Goal: Obtain resource: Download file/media

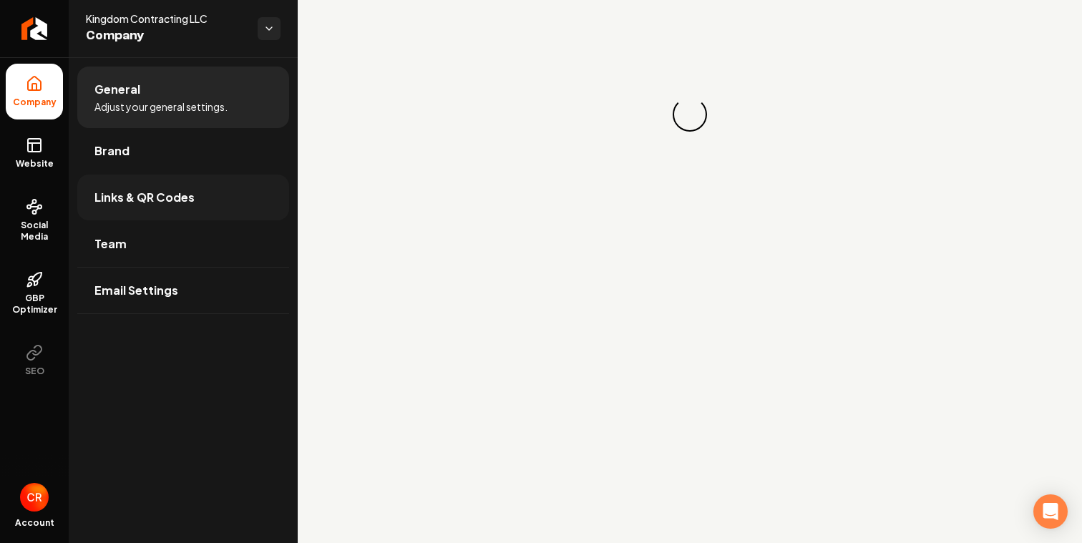
click at [143, 204] on span "Links & QR Codes" at bounding box center [144, 197] width 100 height 17
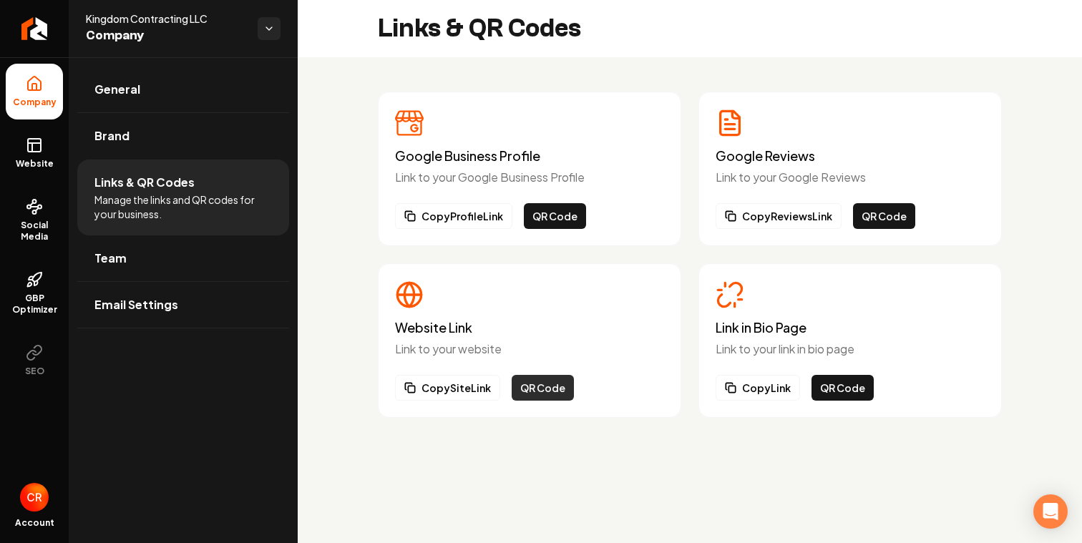
click at [533, 381] on button "QR Code" at bounding box center [543, 388] width 62 height 26
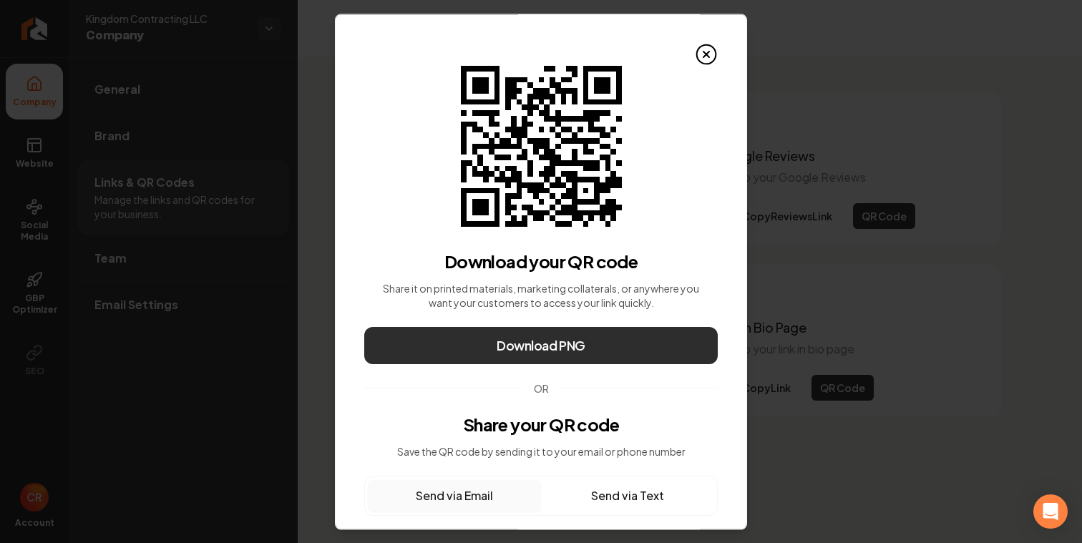
click at [552, 339] on span "Download PNG" at bounding box center [541, 346] width 89 height 20
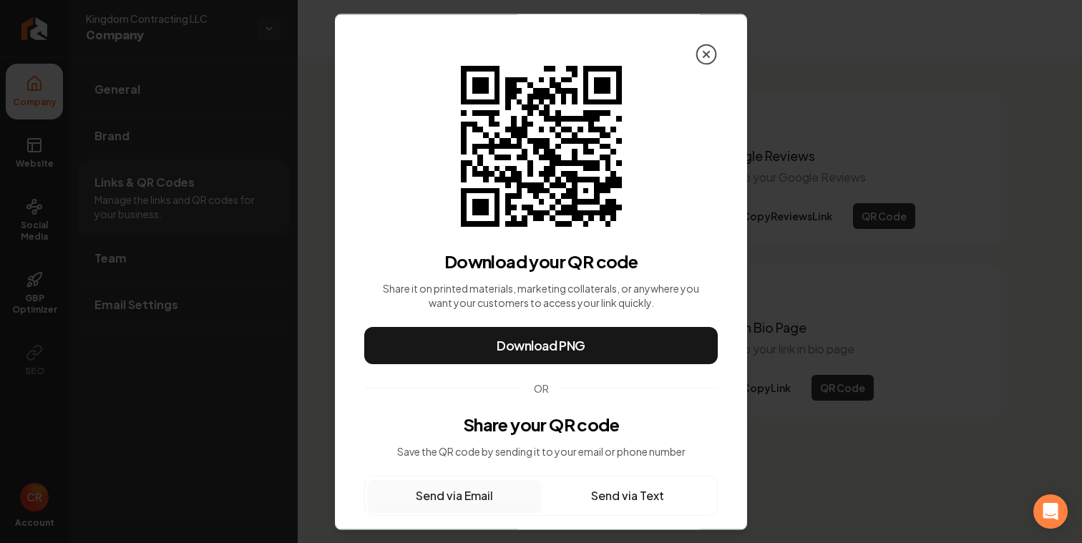
click at [710, 52] on icon at bounding box center [706, 54] width 23 height 23
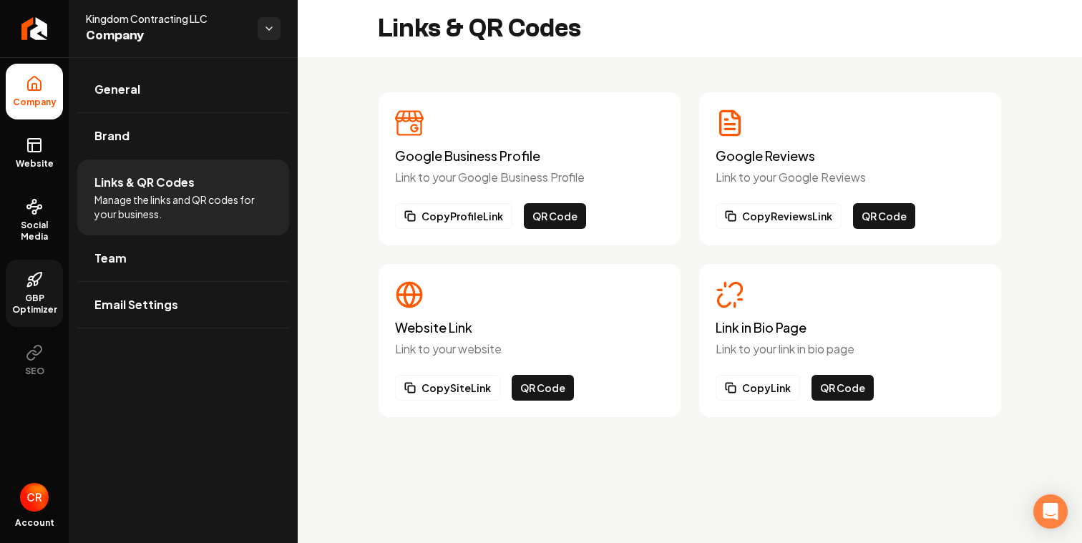
click at [36, 296] on span "GBP Optimizer" at bounding box center [34, 304] width 57 height 23
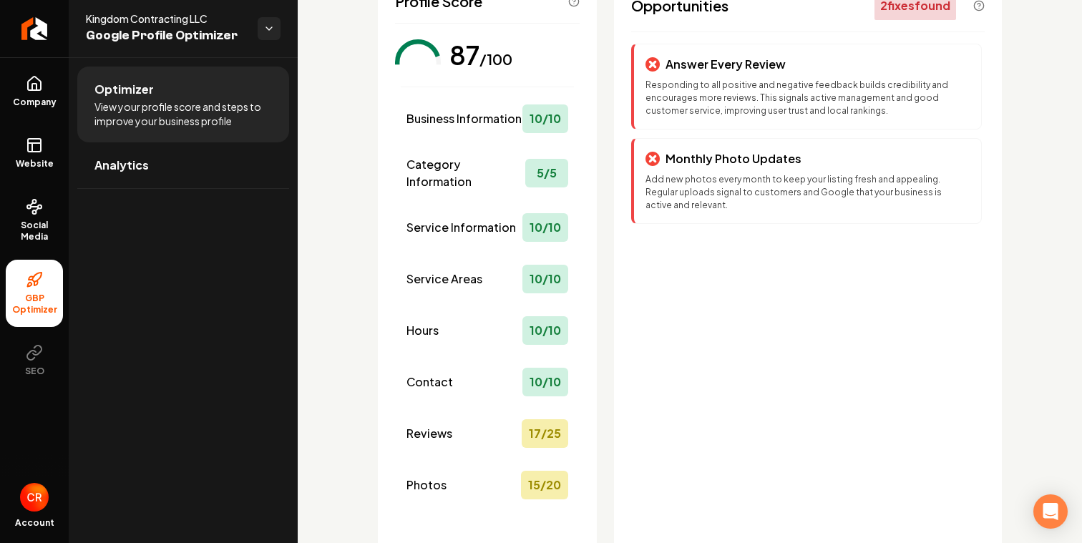
scroll to position [174, 0]
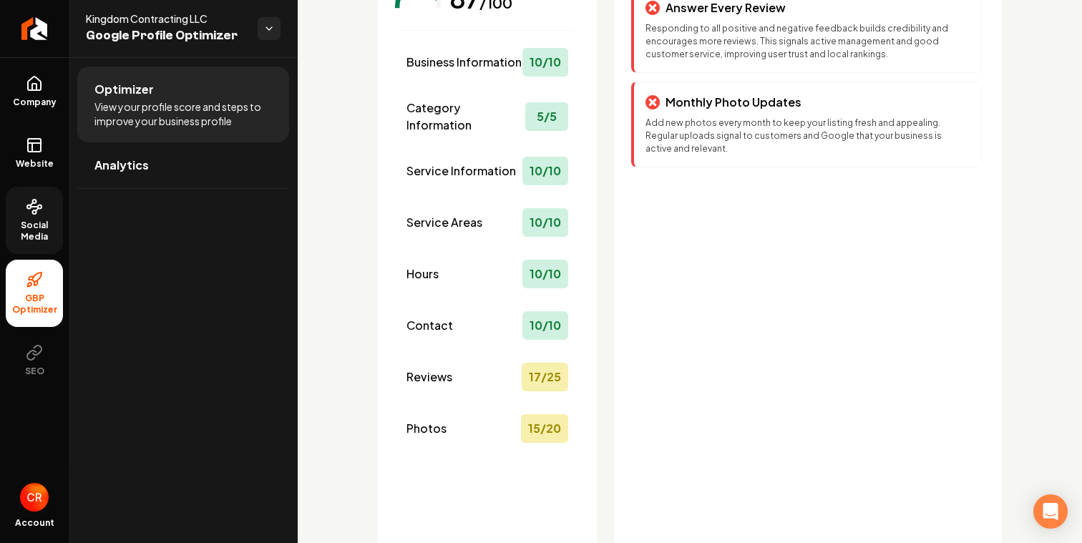
click at [40, 206] on icon at bounding box center [34, 206] width 17 height 17
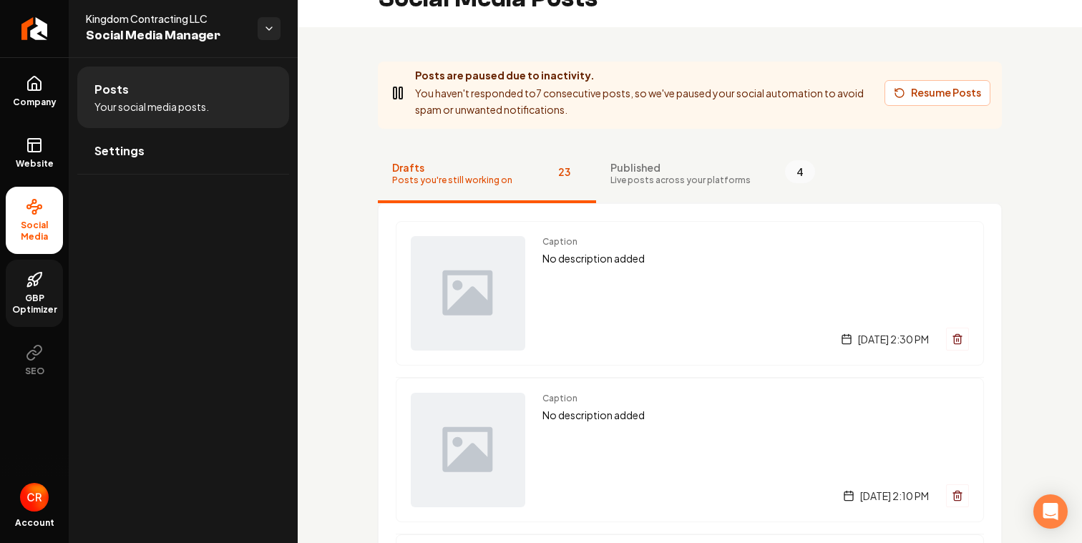
scroll to position [34, 0]
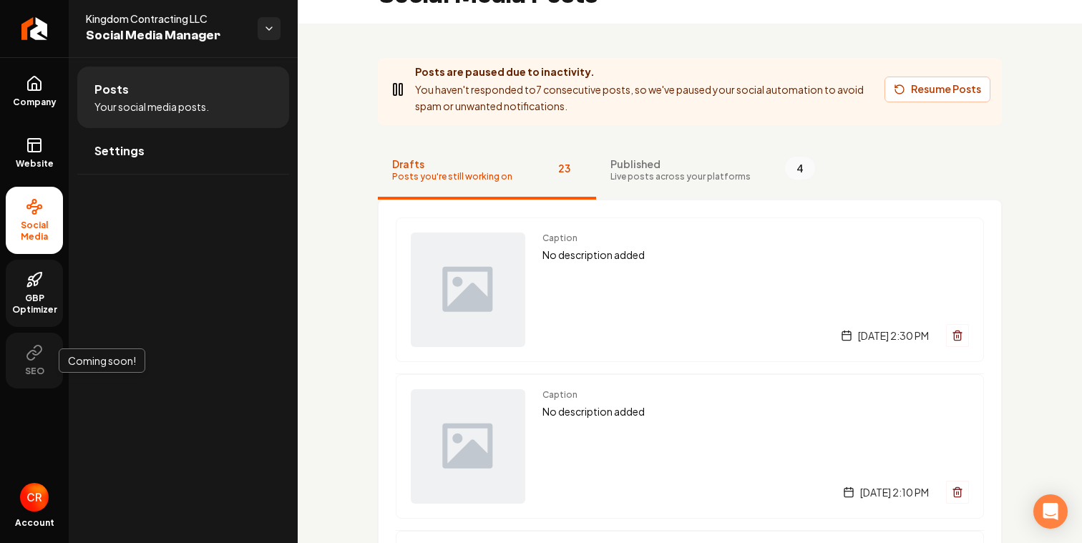
click at [31, 362] on button "SEO" at bounding box center [34, 361] width 57 height 56
click at [29, 510] on img "Open user button" at bounding box center [34, 497] width 29 height 29
click at [130, 312] on div "Posts Your social media posts. Settings" at bounding box center [183, 300] width 229 height 486
click at [39, 93] on link "Company" at bounding box center [34, 92] width 57 height 56
